Goal: Information Seeking & Learning: Stay updated

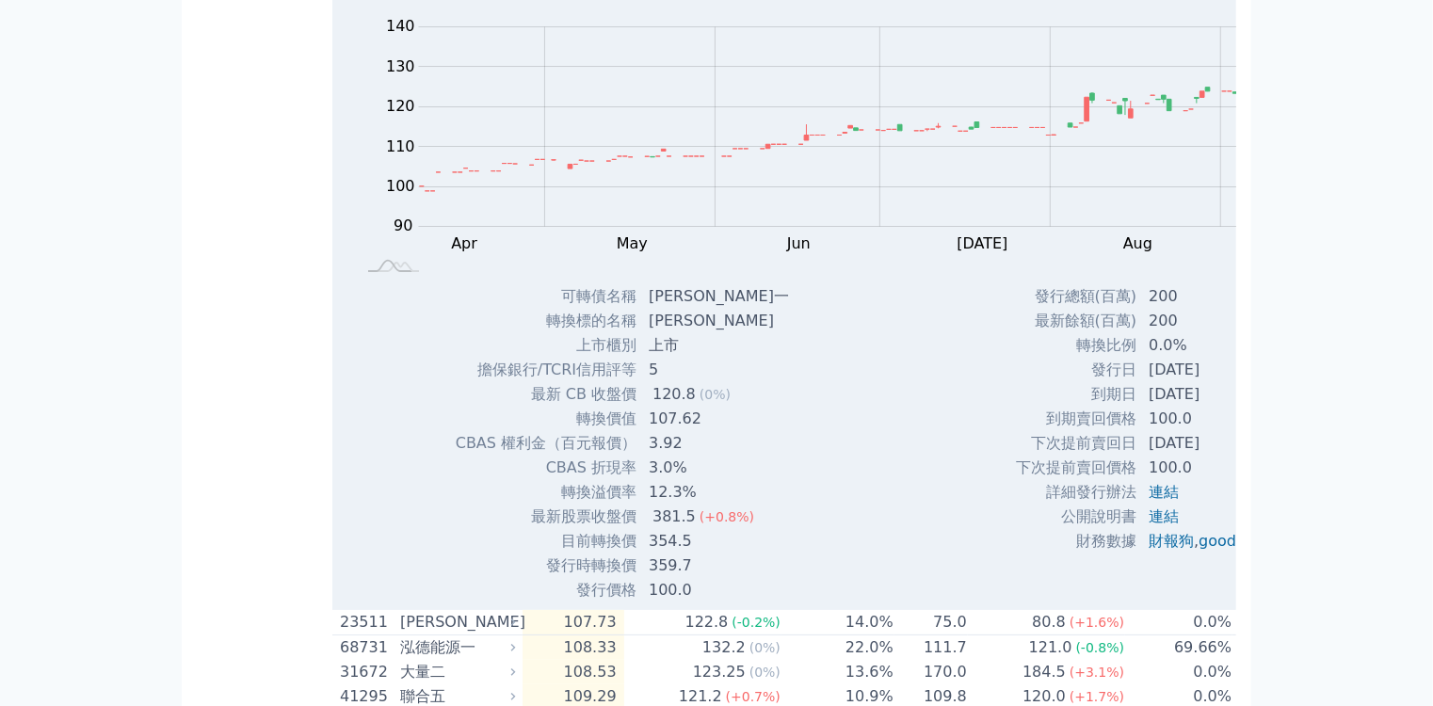
scroll to position [3465, 0]
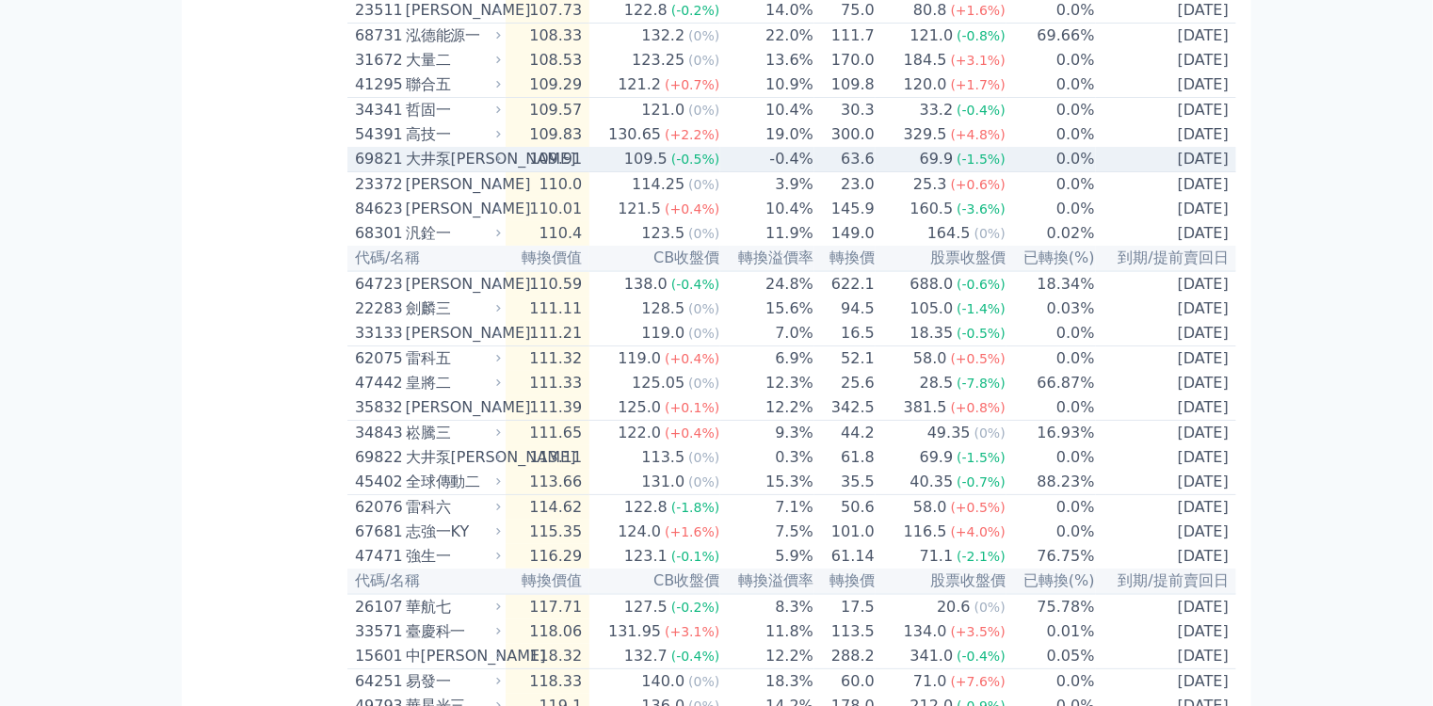
click at [671, 167] on span "(-0.5%)" at bounding box center [695, 159] width 49 height 15
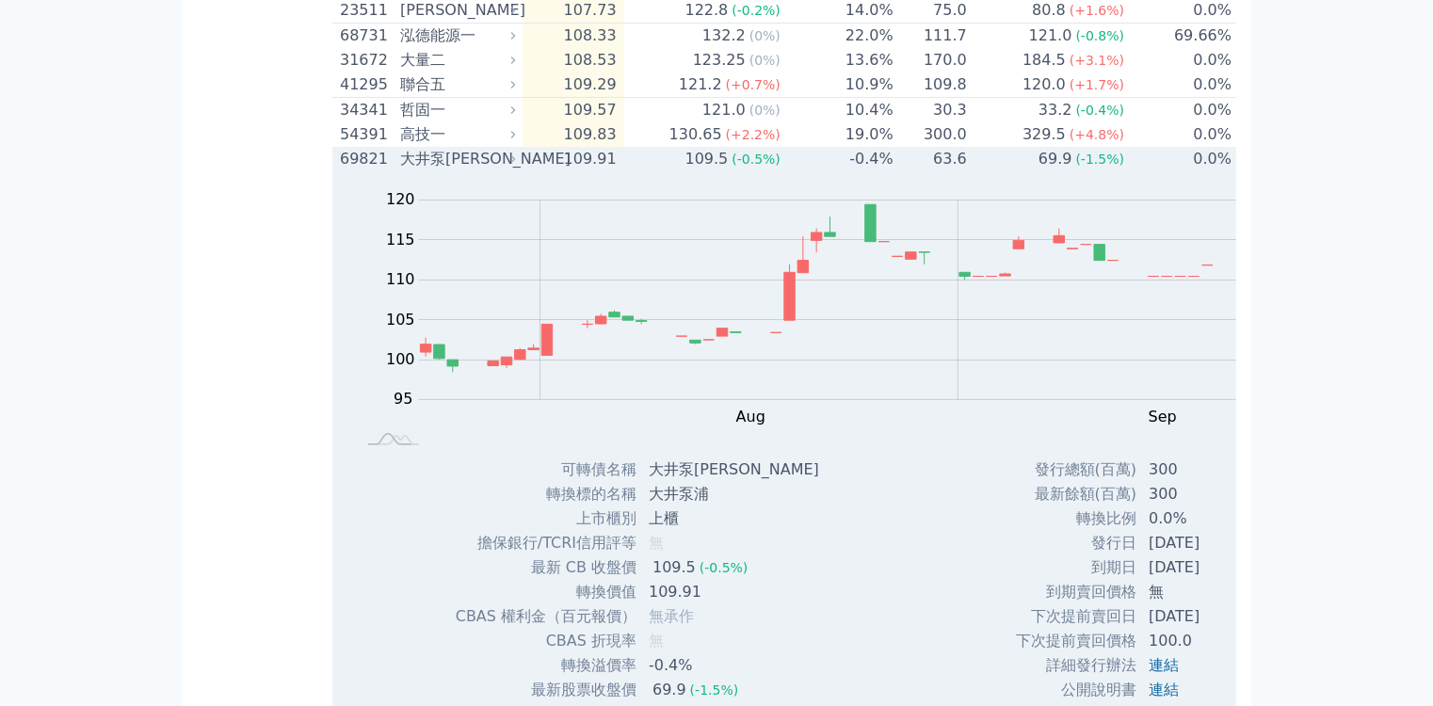
click at [732, 167] on span "(-0.5%)" at bounding box center [756, 159] width 49 height 15
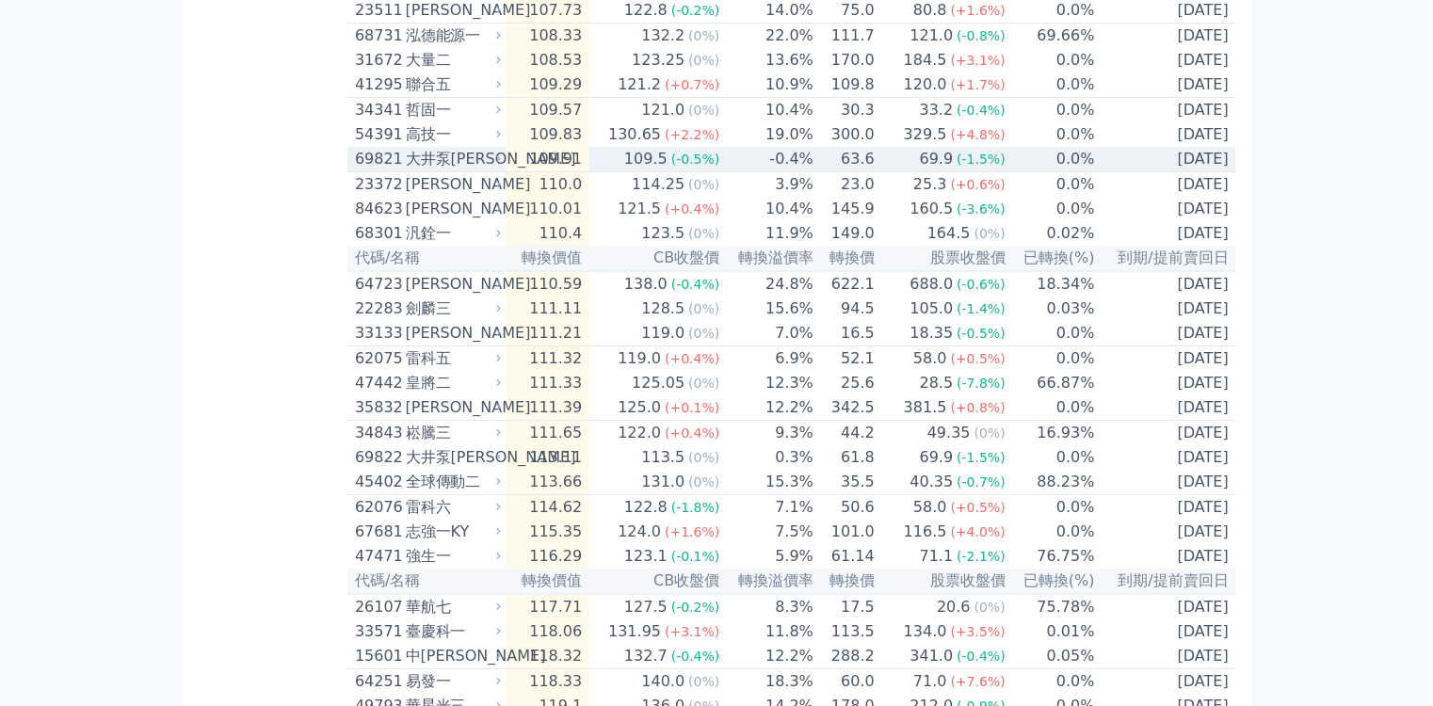
click at [671, 167] on span "(-0.5%)" at bounding box center [695, 159] width 49 height 15
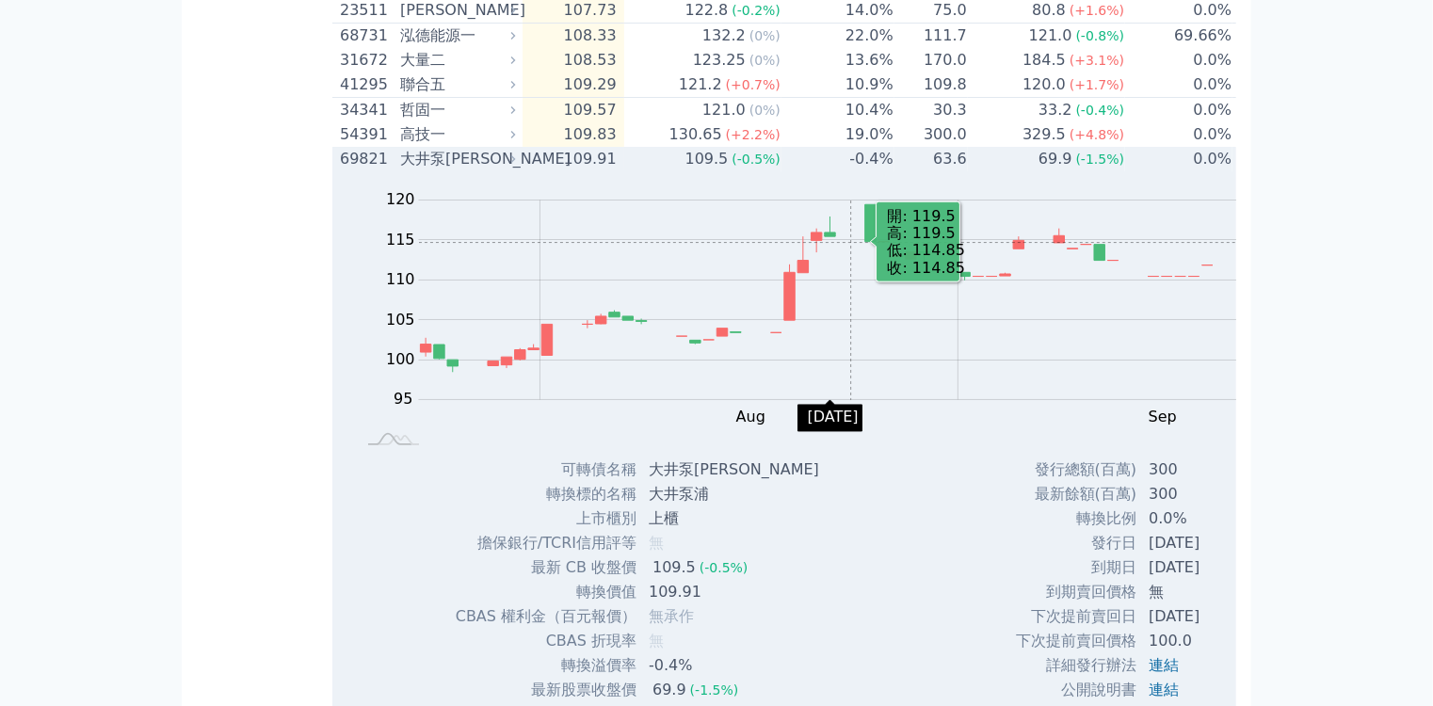
scroll to position [3541, 0]
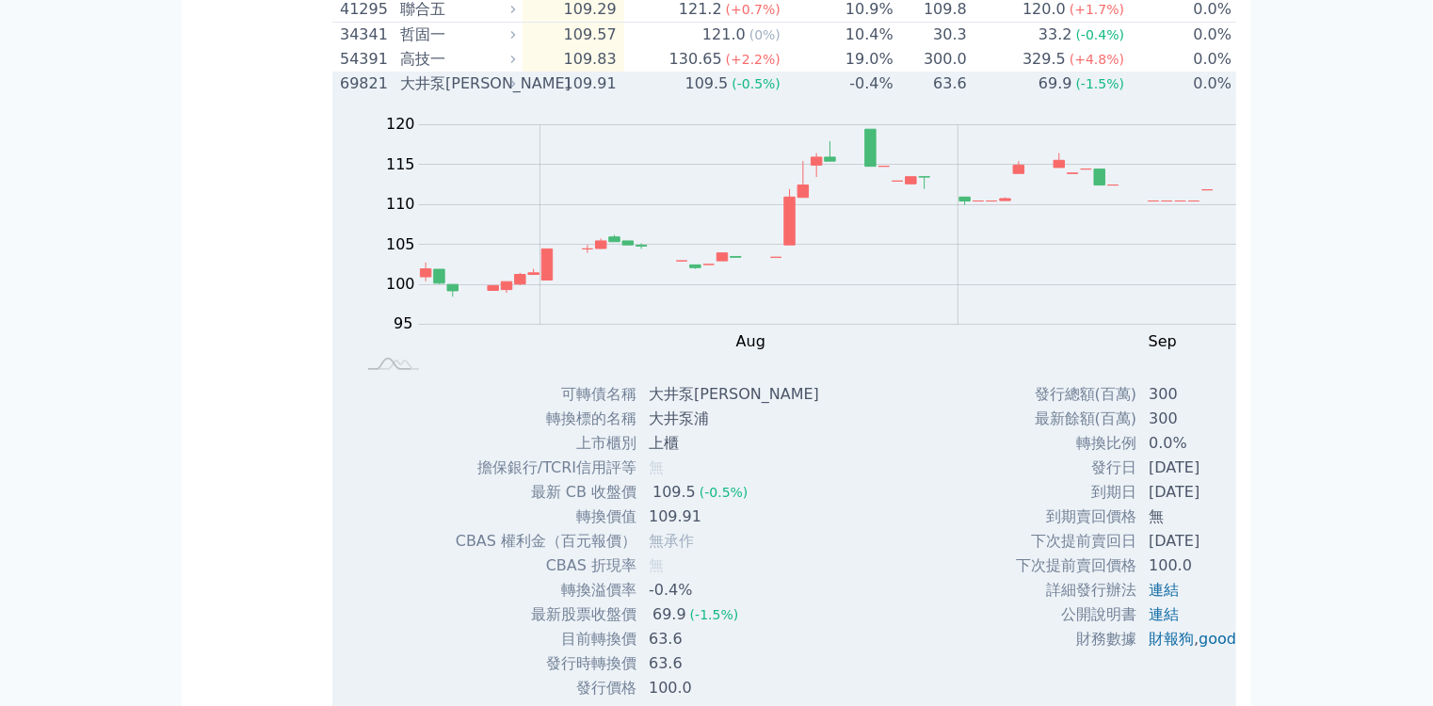
click at [682, 95] on div "109.5" at bounding box center [707, 84] width 51 height 23
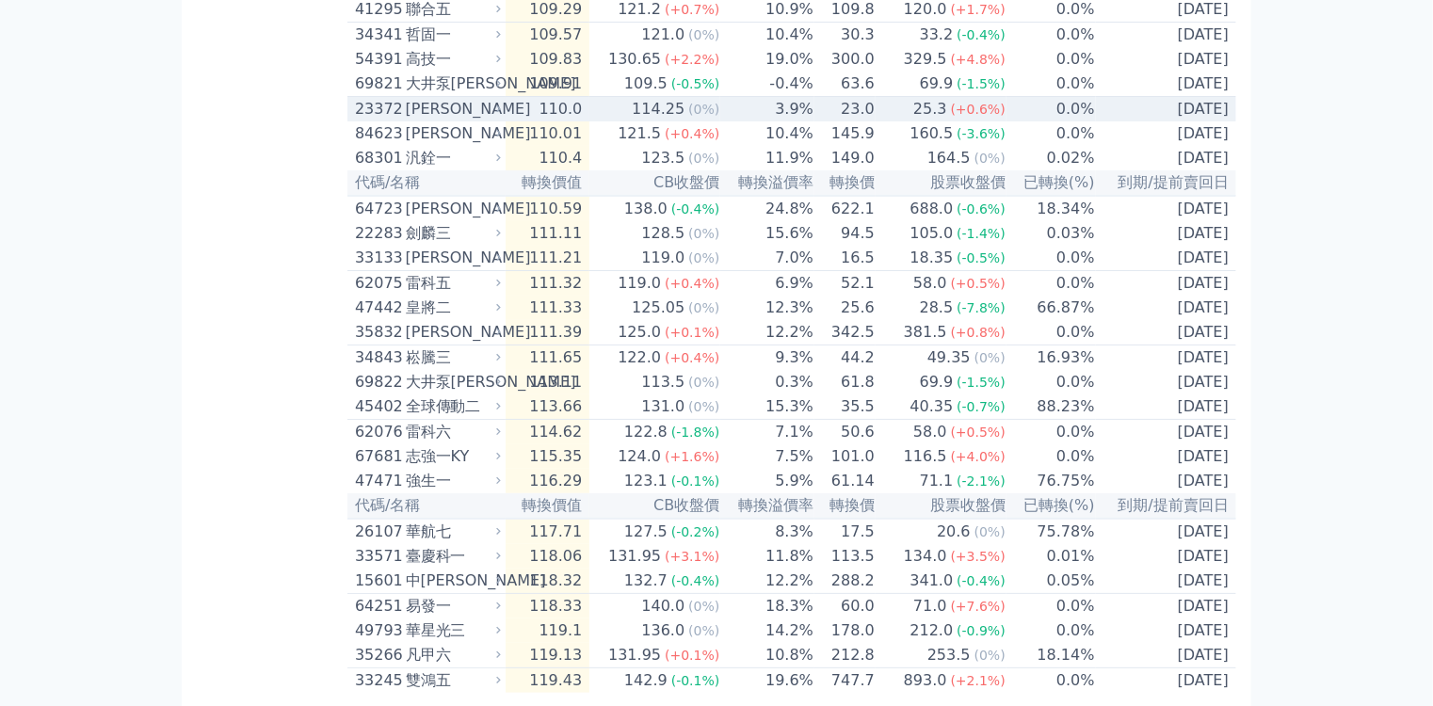
click at [628, 121] on div "114.25" at bounding box center [658, 109] width 60 height 23
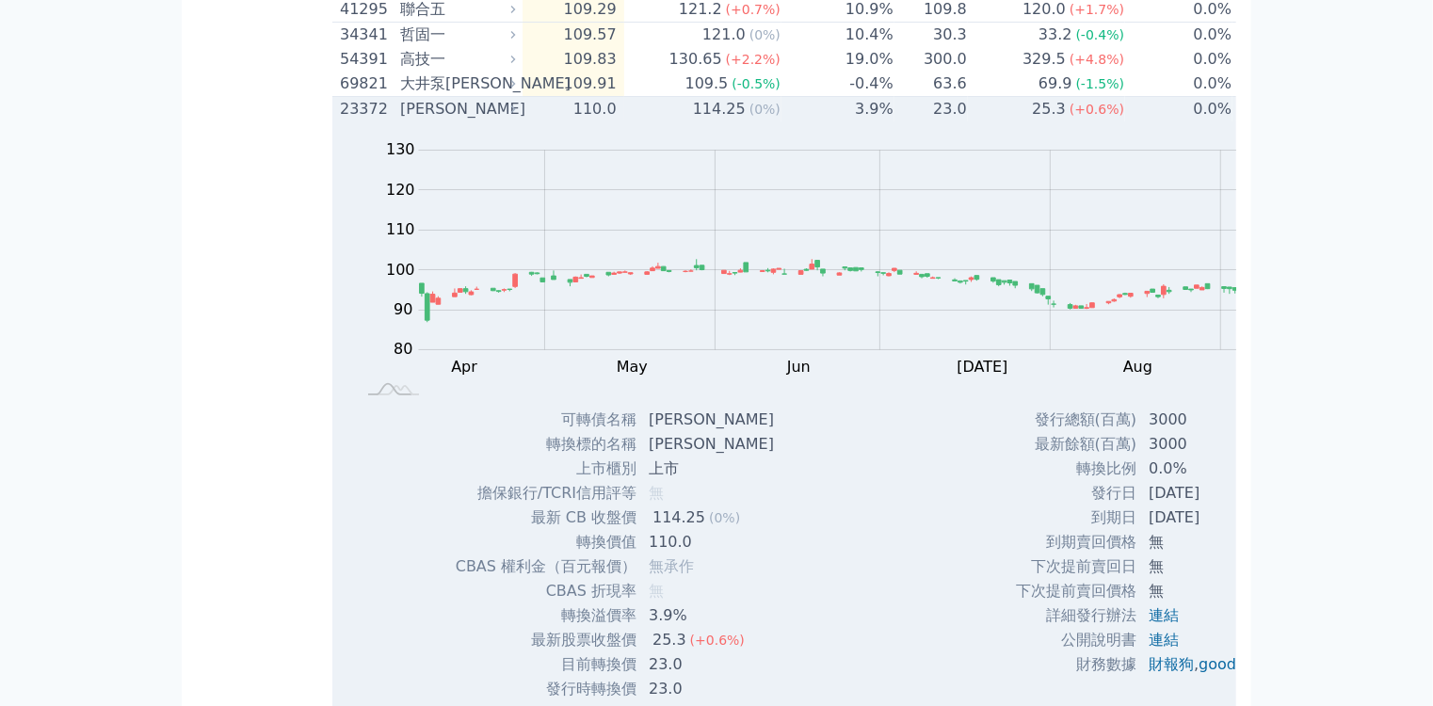
click at [689, 121] on div "114.25" at bounding box center [719, 109] width 60 height 23
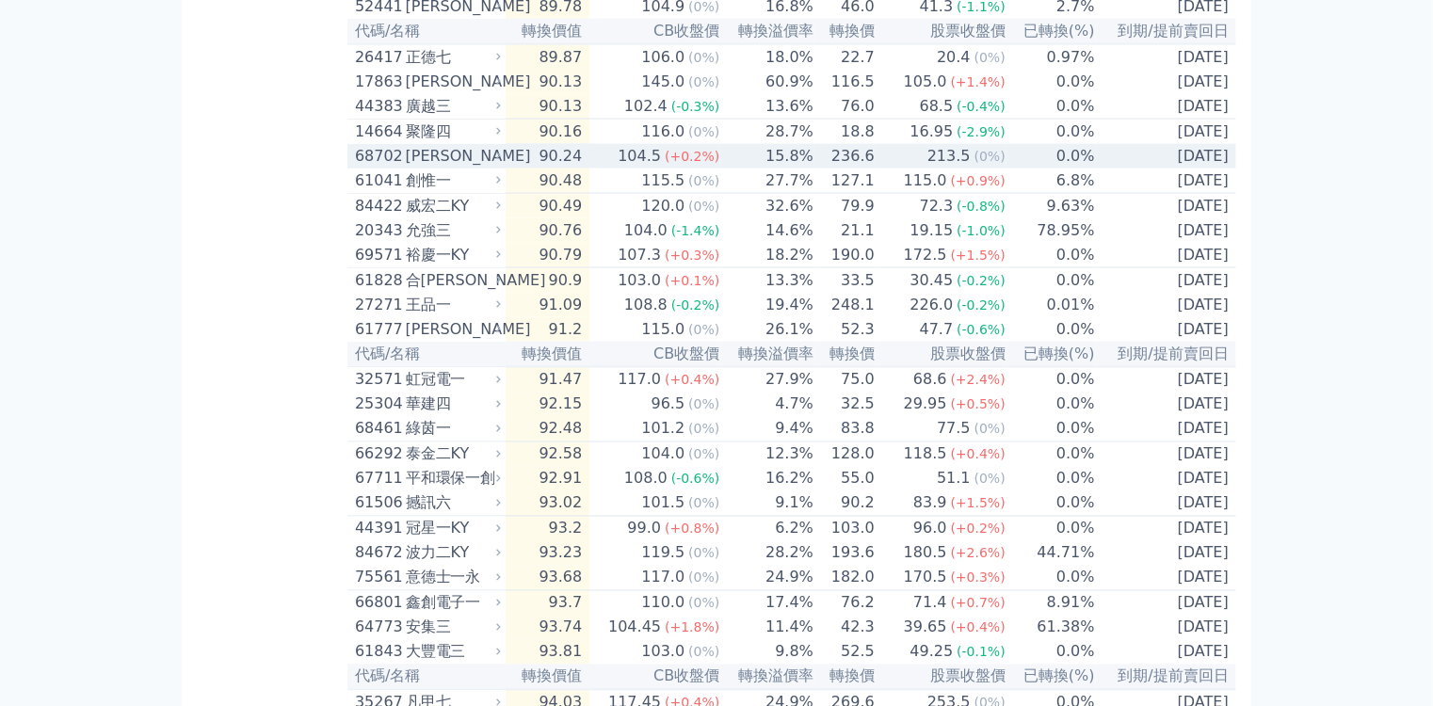
scroll to position [1431, 0]
click at [665, 164] on span "(+0.2%)" at bounding box center [692, 156] width 55 height 15
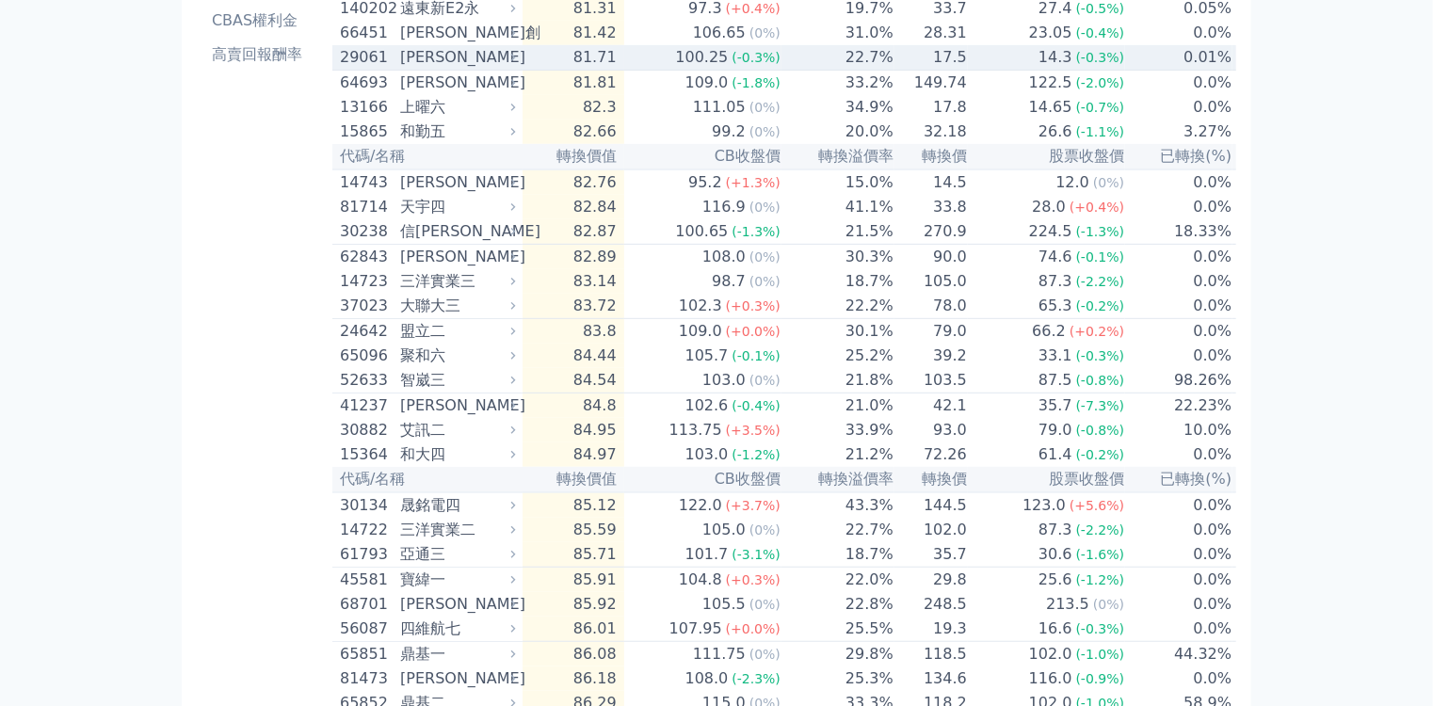
scroll to position [301, 0]
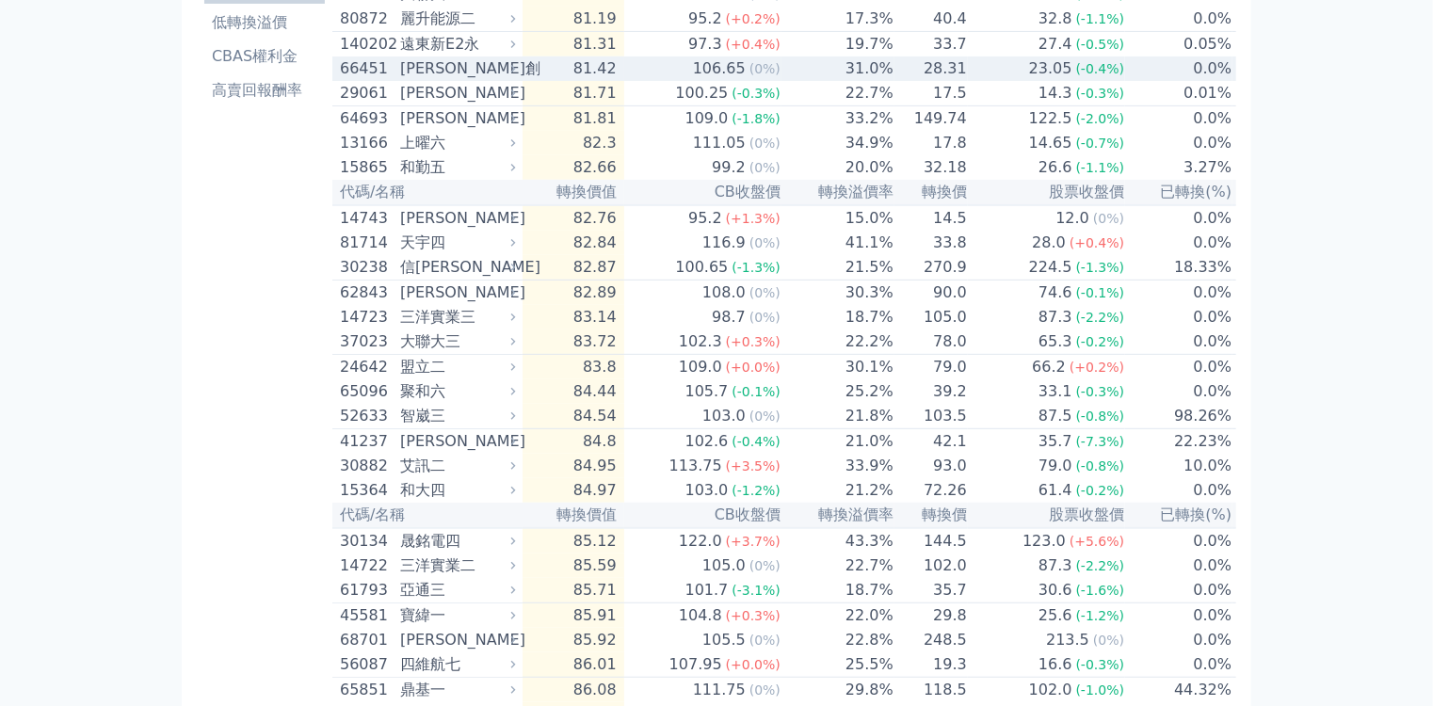
click at [689, 80] on div "106.65" at bounding box center [719, 68] width 60 height 23
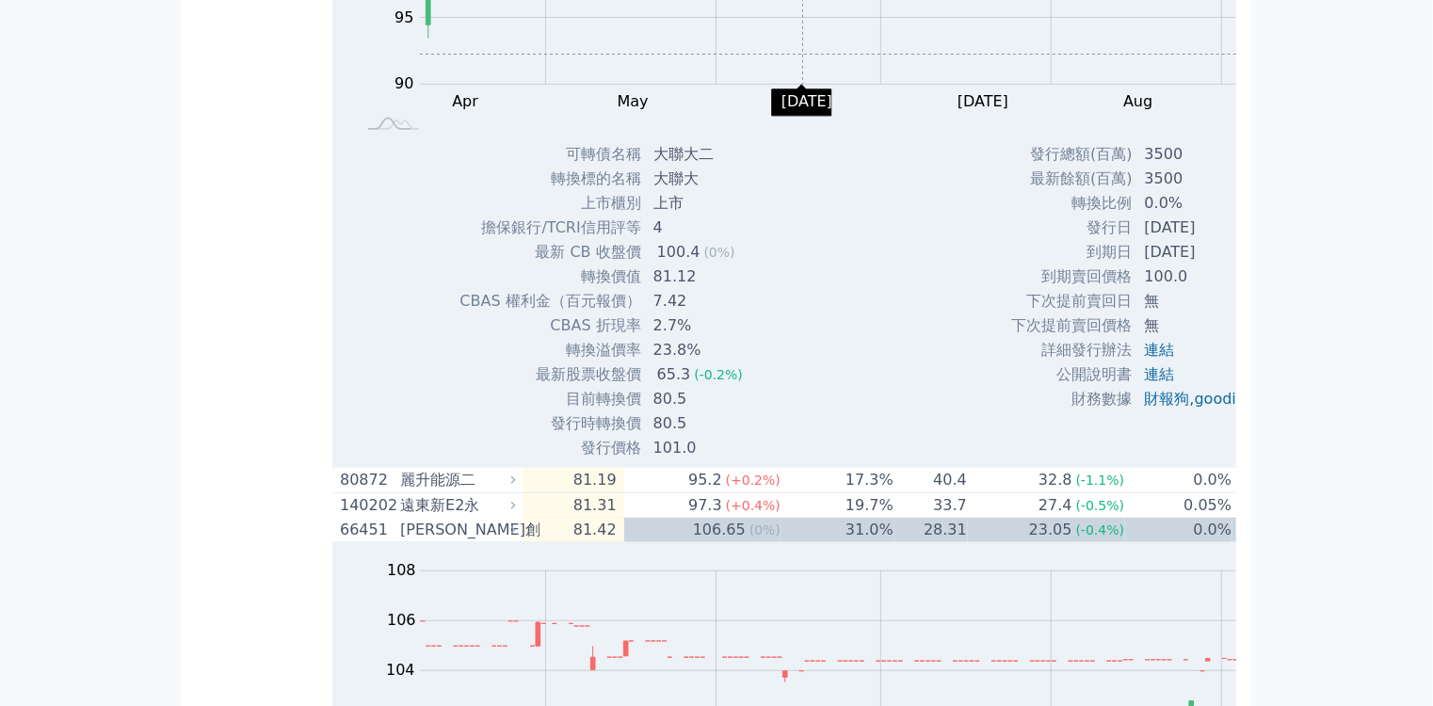
scroll to position [452, 0]
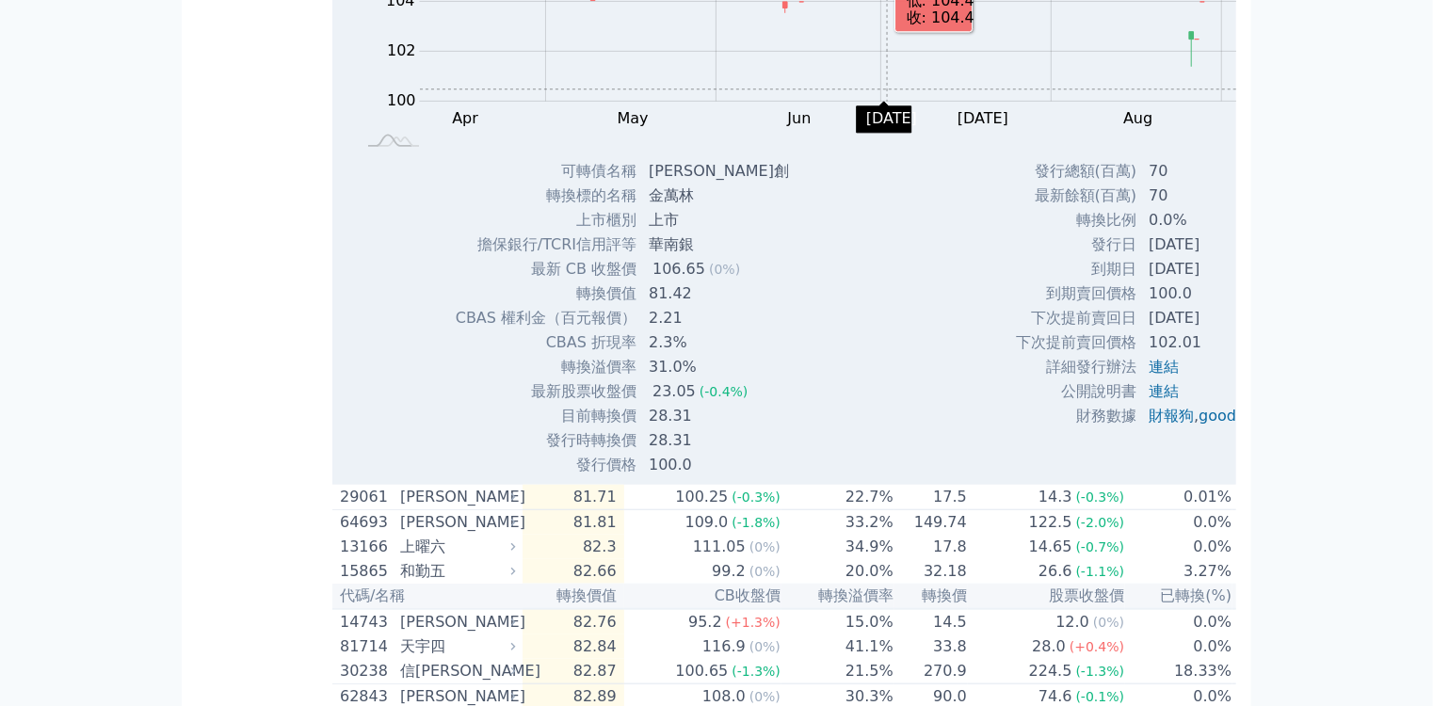
scroll to position [527, 0]
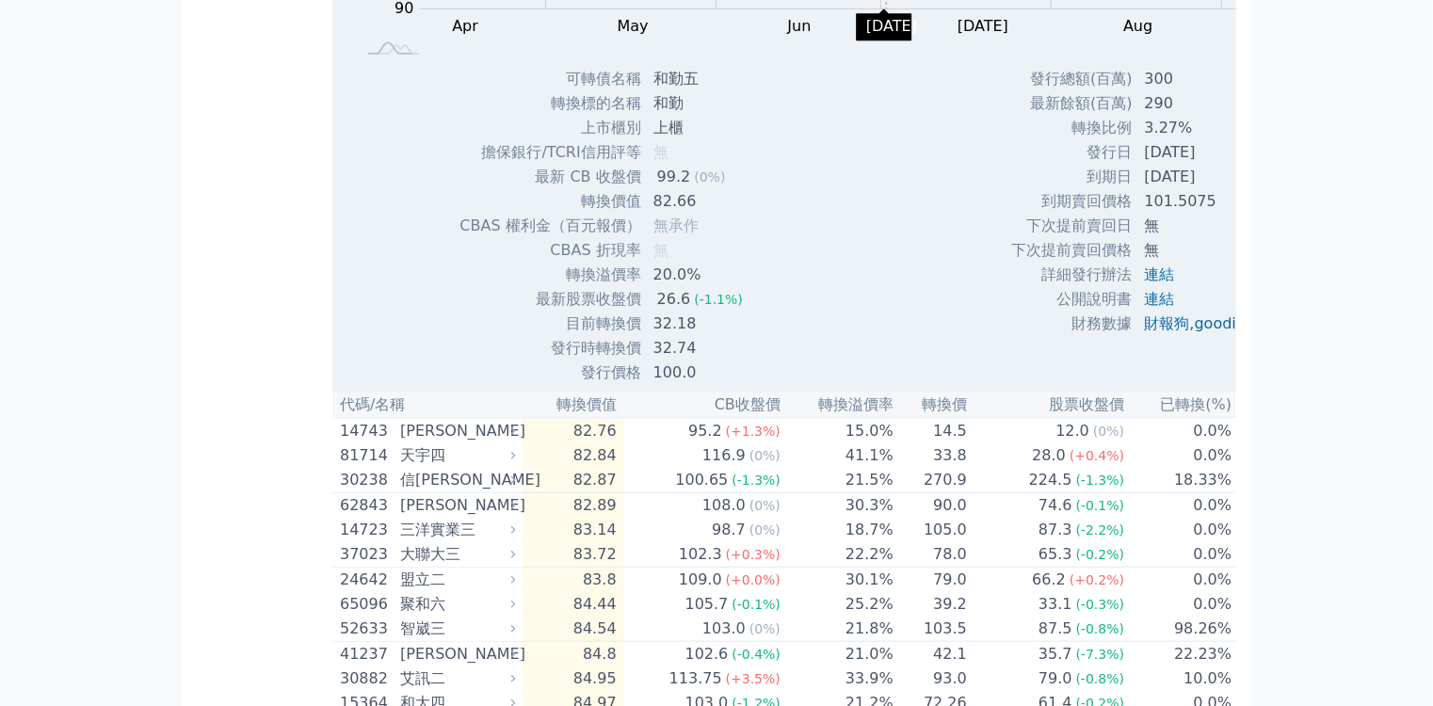
scroll to position [377, 0]
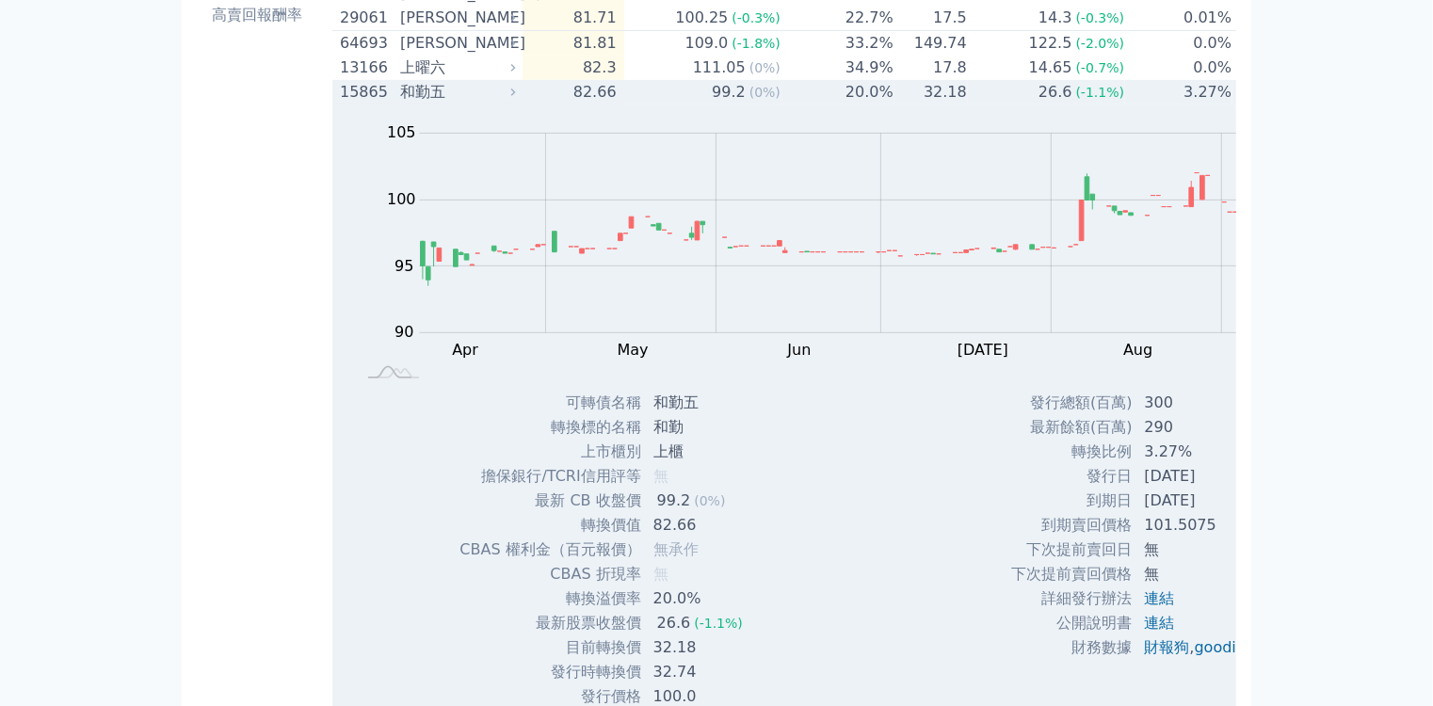
click at [523, 105] on td "82.66" at bounding box center [574, 92] width 102 height 24
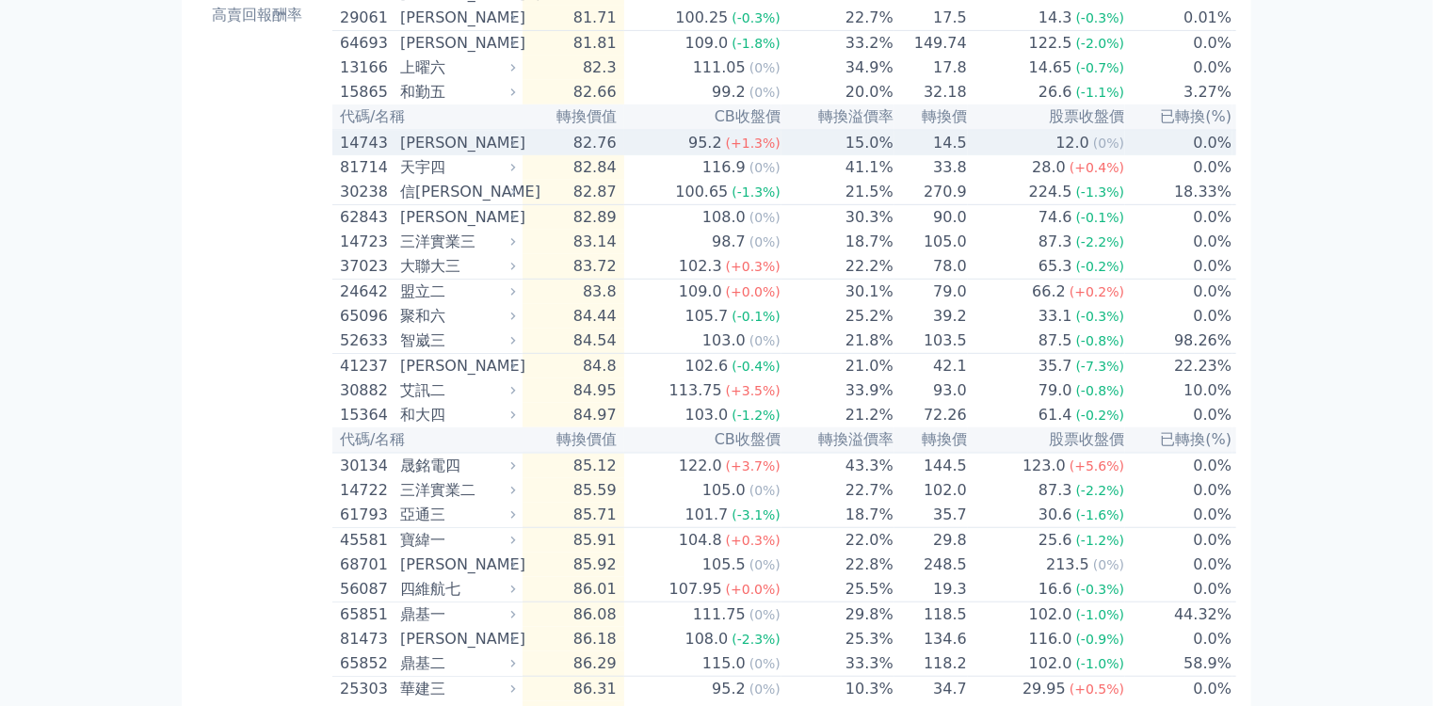
click at [782, 155] on td "15.0%" at bounding box center [838, 142] width 113 height 25
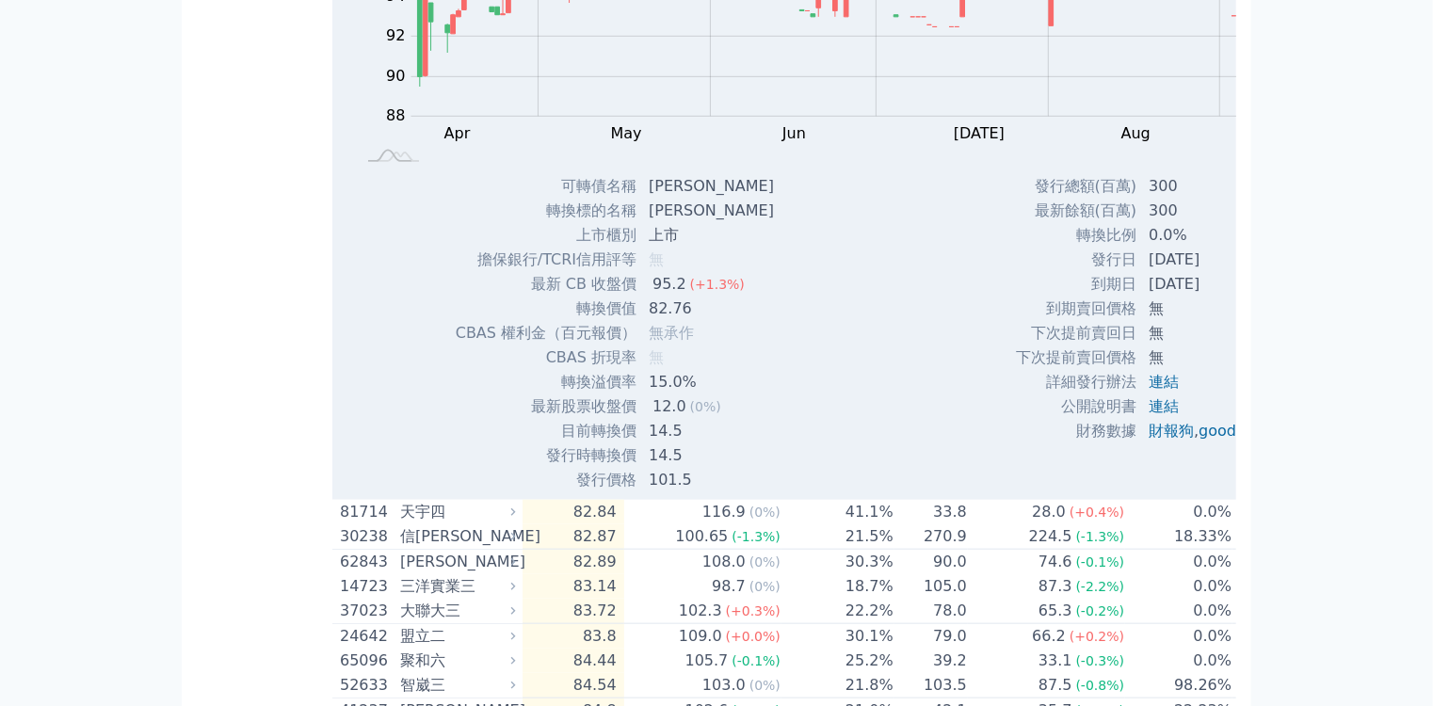
scroll to position [678, 0]
